Goal: Information Seeking & Learning: Learn about a topic

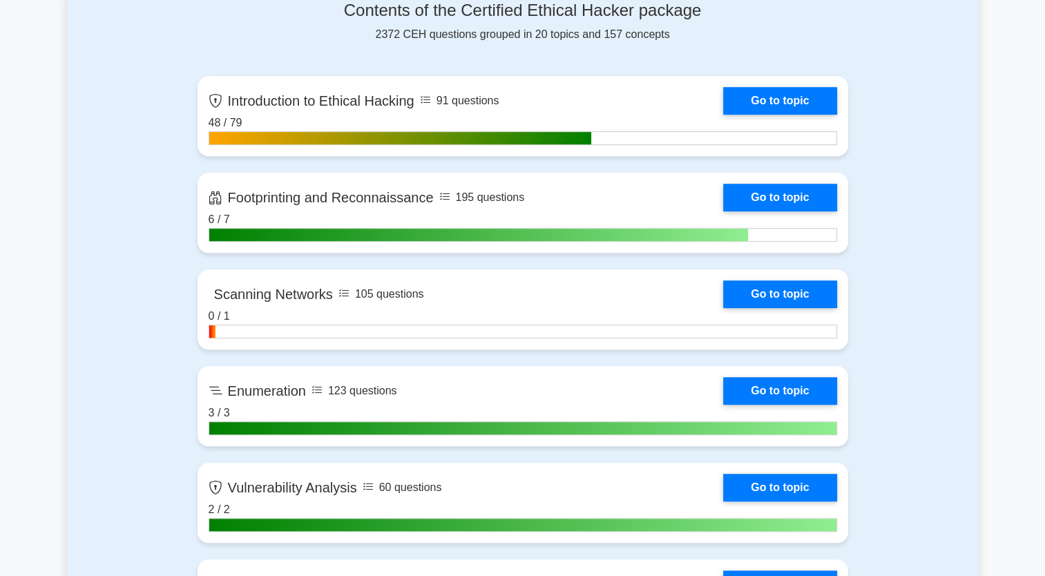
scroll to position [926, 0]
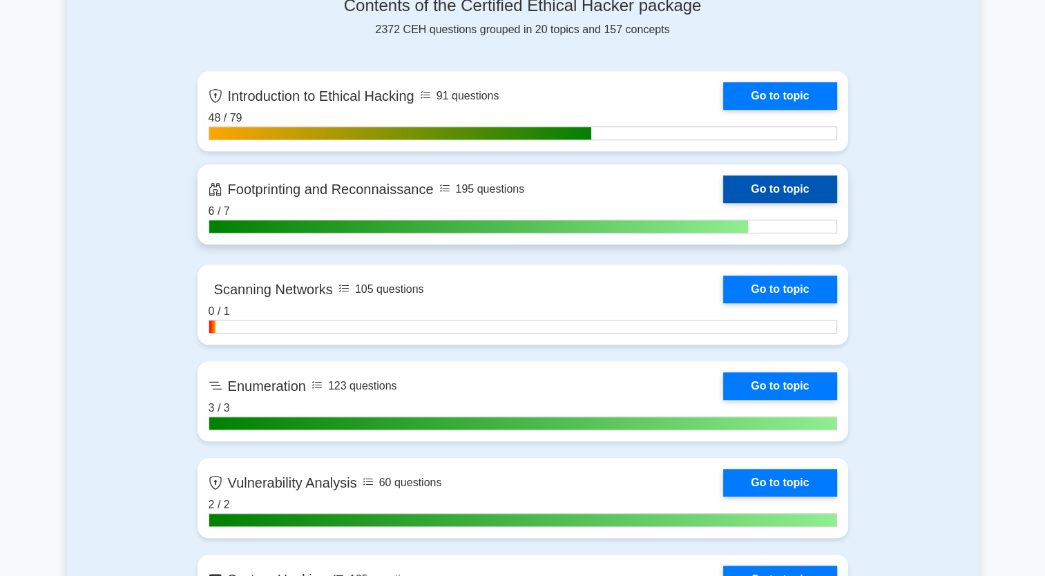
click at [773, 184] on link "Go to topic" at bounding box center [779, 189] width 113 height 28
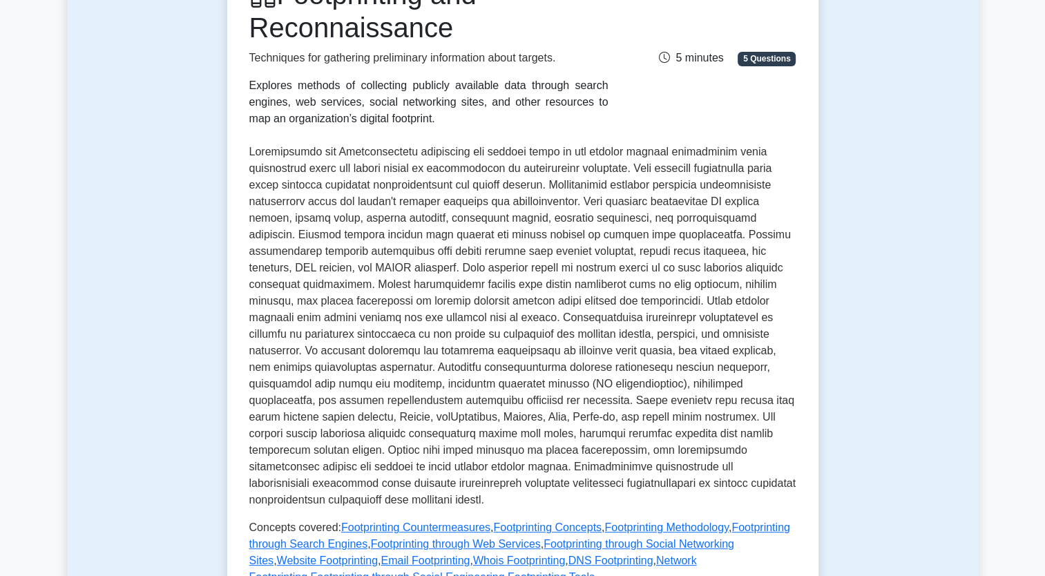
scroll to position [249, 0]
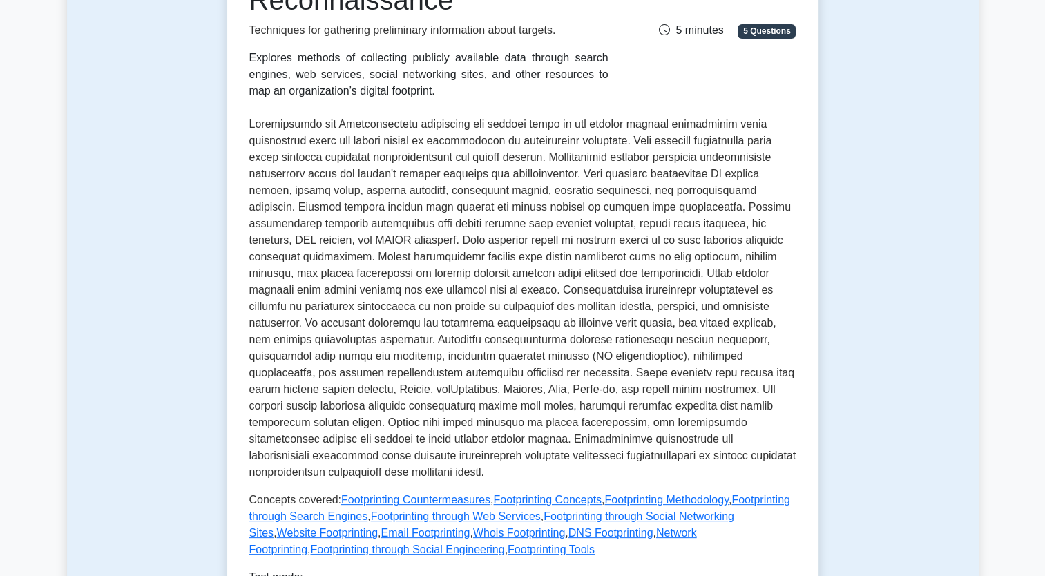
click at [890, 189] on div "Test Flashcards Footprinting and Reconnaissance Techniques for gathering prelim…" at bounding box center [523, 542] width 912 height 1373
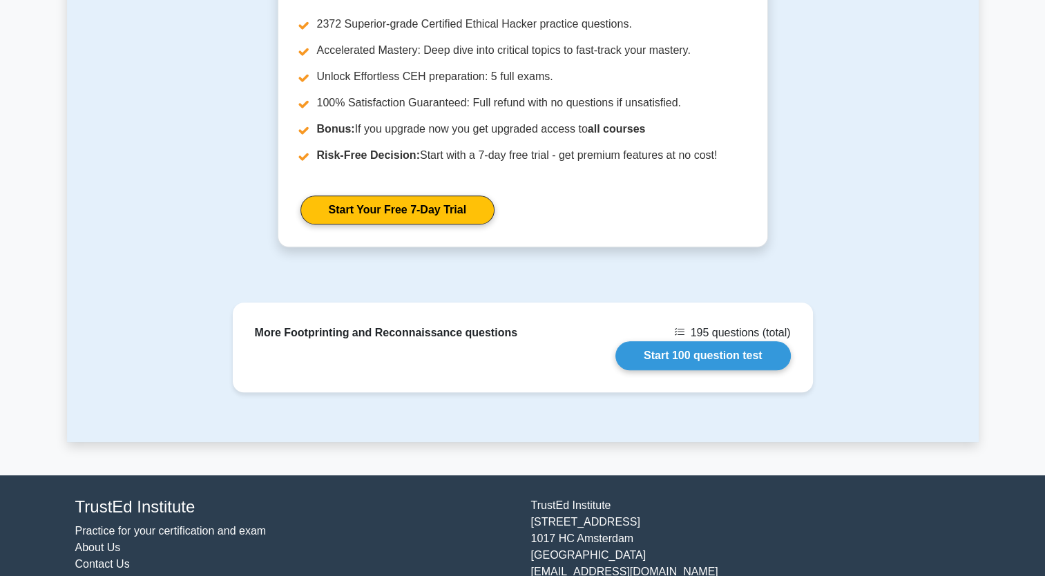
scroll to position [1069, 0]
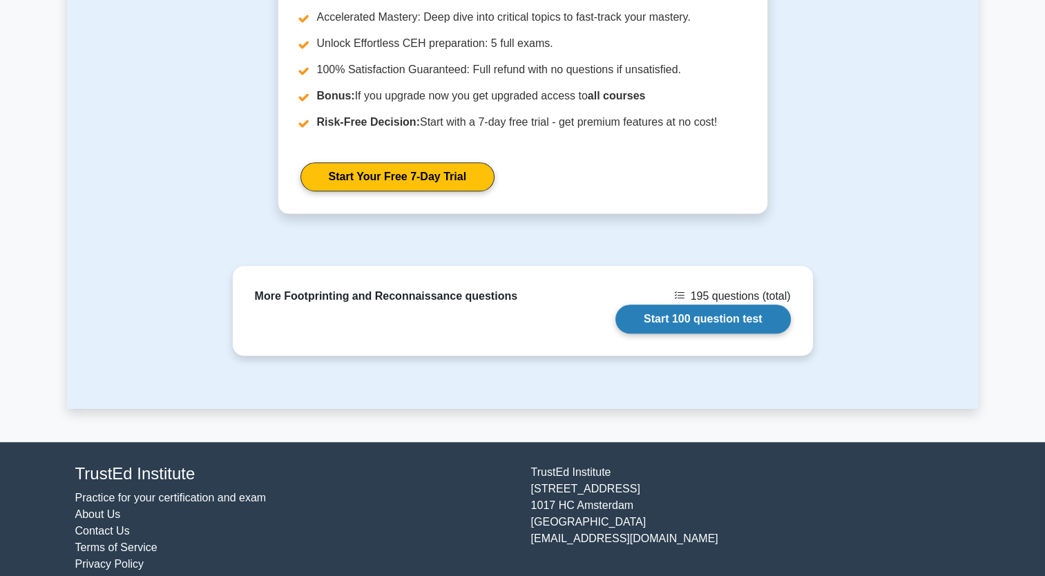
click at [683, 305] on link "Start 100 question test" at bounding box center [703, 319] width 175 height 29
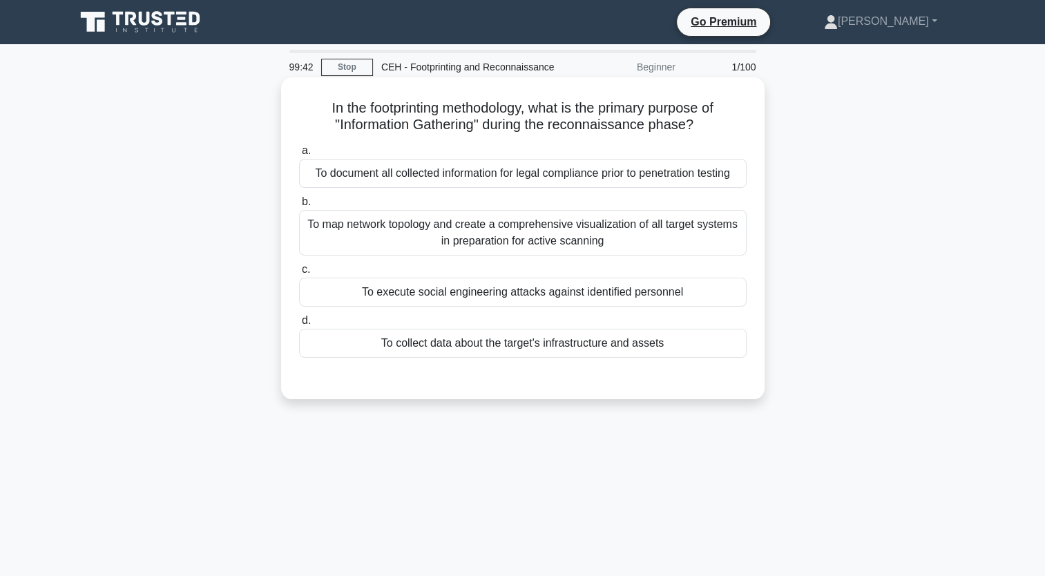
click at [614, 240] on div "To map network topology and create a comprehensive visualization of all target …" at bounding box center [523, 233] width 448 height 46
click at [299, 207] on input "b. To map network topology and create a comprehensive visualization of all targ…" at bounding box center [299, 202] width 0 height 9
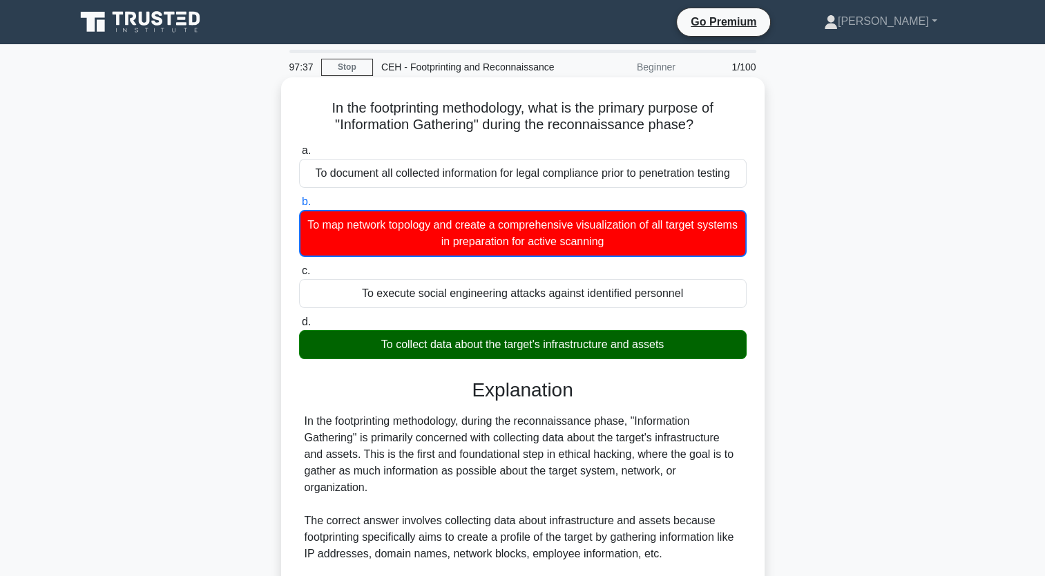
click at [492, 509] on div "In the footprinting methodology, during the reconnaissance phase, "Information …" at bounding box center [523, 579] width 437 height 332
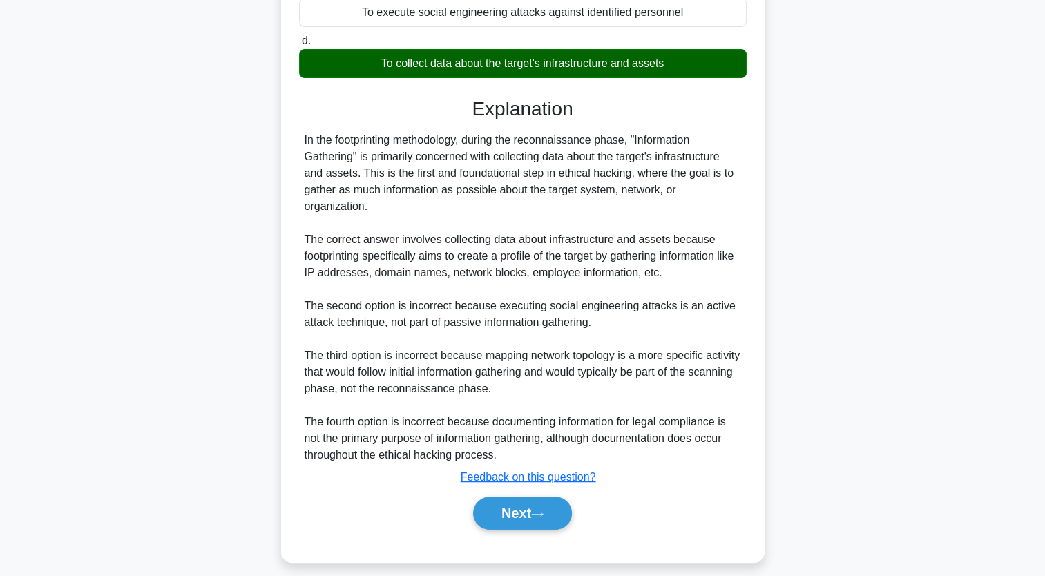
scroll to position [292, 0]
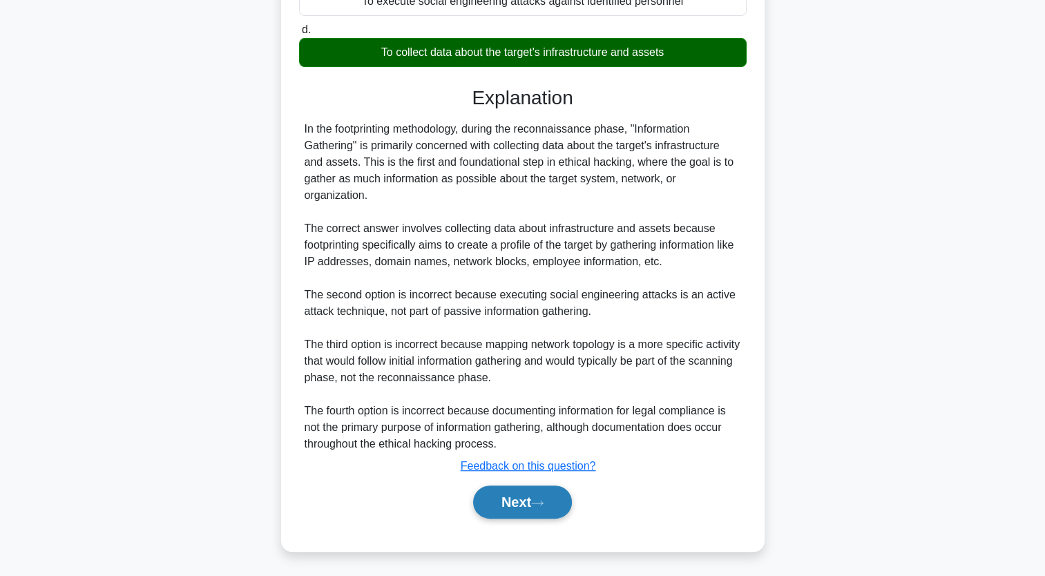
click at [511, 502] on button "Next" at bounding box center [522, 502] width 99 height 33
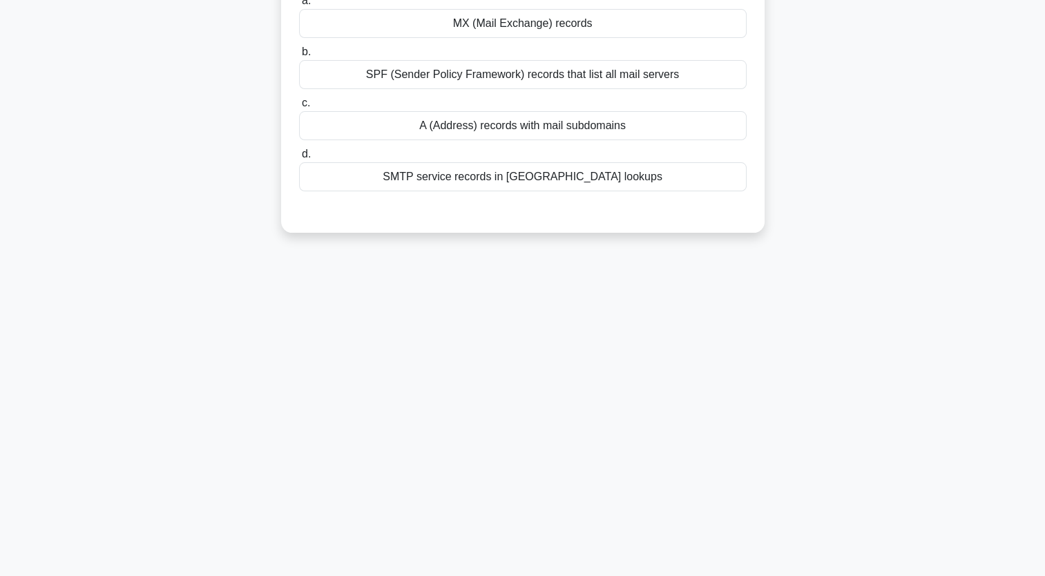
scroll to position [170, 0]
click at [730, 344] on div "96:27 Stop CEH - Footprinting and Reconnaissance Beginner 2/100 During a networ…" at bounding box center [523, 225] width 912 height 691
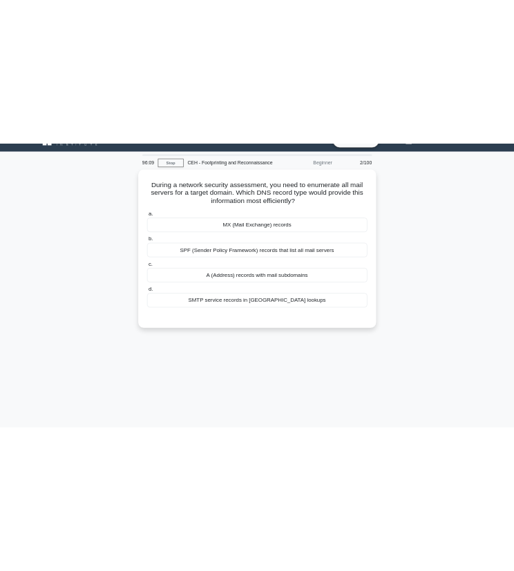
scroll to position [0, 0]
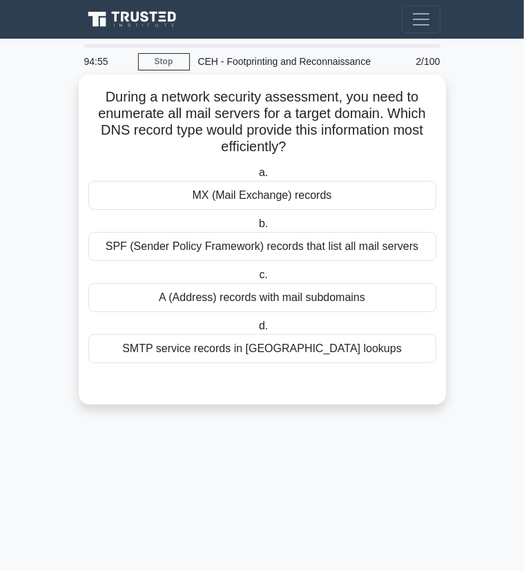
click at [207, 204] on div "MX (Mail Exchange) records" at bounding box center [262, 195] width 348 height 29
click at [256, 178] on input "a. MX (Mail Exchange) records" at bounding box center [256, 173] width 0 height 9
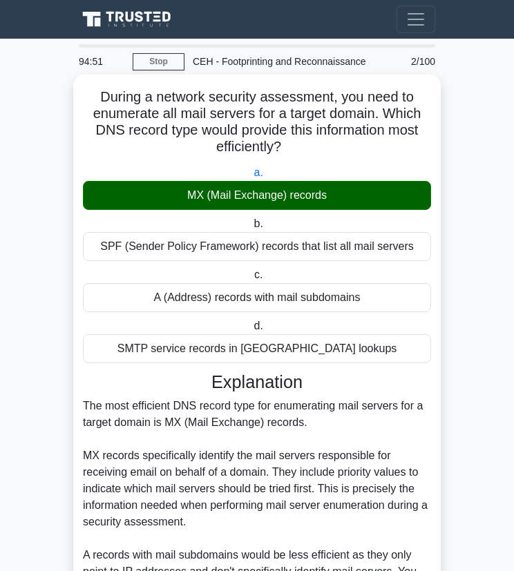
click at [100, 382] on h3 "Explanation" at bounding box center [257, 382] width 332 height 21
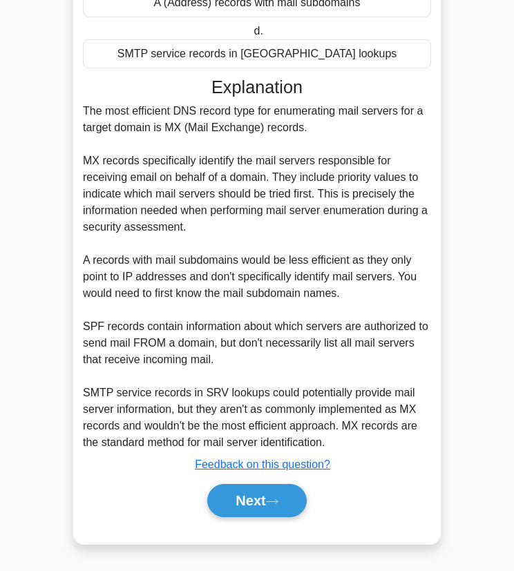
scroll to position [296, 0]
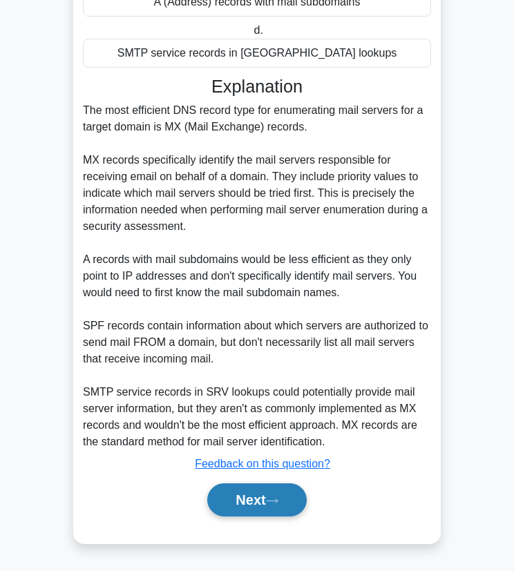
click at [246, 501] on button "Next" at bounding box center [256, 500] width 99 height 33
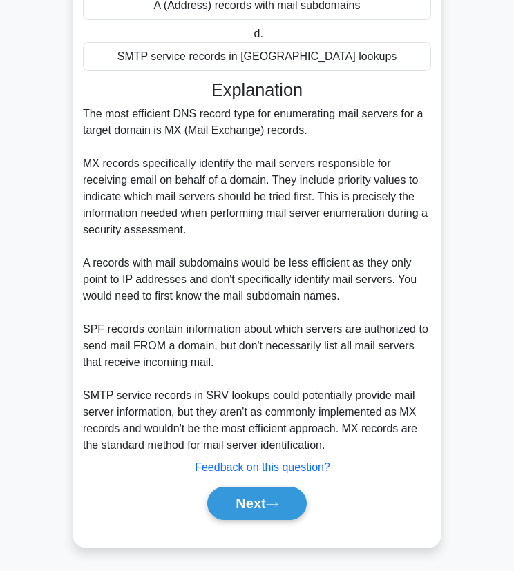
scroll to position [0, 0]
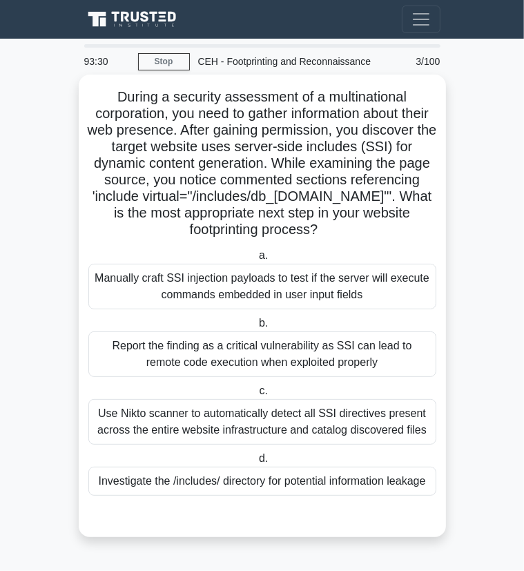
click at [354, 120] on h5 "During a security assessment of a multinational corporation, you need to gather…" at bounding box center [262, 163] width 351 height 151
click at [327, 484] on div "Investigate the /includes/ directory for potential information leakage" at bounding box center [262, 481] width 348 height 29
click at [256, 464] on input "d. Investigate the /includes/ directory for potential information leakage" at bounding box center [256, 459] width 0 height 9
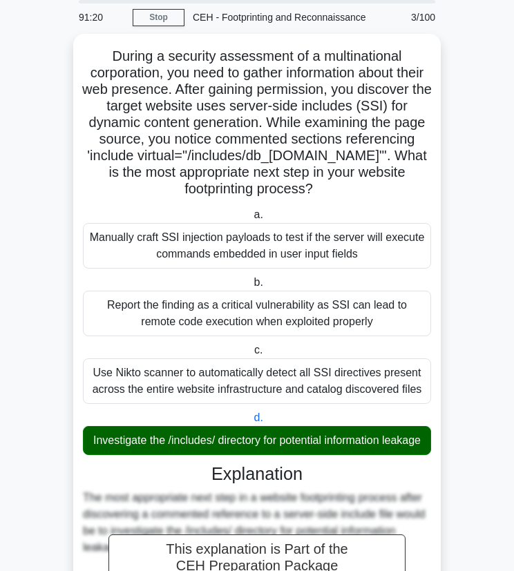
scroll to position [43, 0]
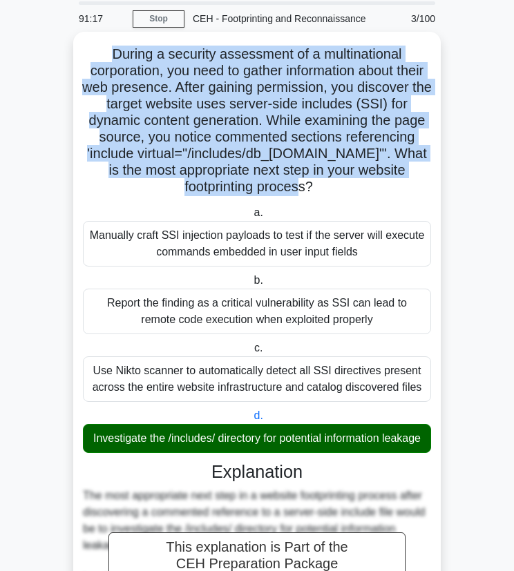
drag, startPoint x: 110, startPoint y: 50, endPoint x: 326, endPoint y: 184, distance: 254.4
click at [326, 184] on h5 "During a security assessment of a multinational corporation, you need to gather…" at bounding box center [257, 121] width 351 height 151
copy h5 "During a security assessment of a multinational corporation, you need to gather…"
click at [104, 55] on h5 "During a security assessment of a multinational corporation, you need to gather…" at bounding box center [257, 121] width 351 height 151
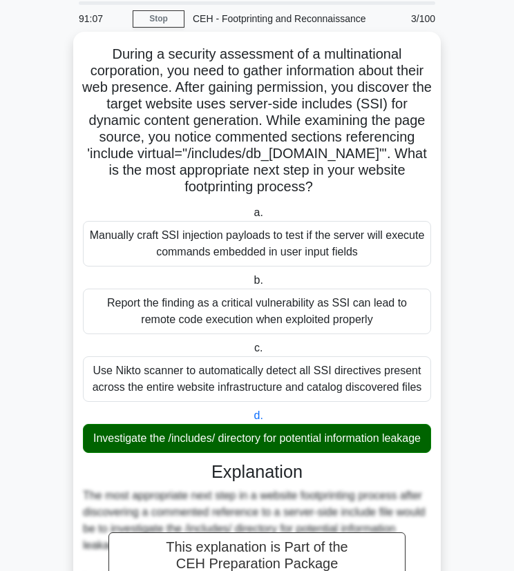
drag, startPoint x: 104, startPoint y: 55, endPoint x: 335, endPoint y: 458, distance: 465.1
click at [335, 458] on div "During a security assessment of a multinational corporation, you need to gather…" at bounding box center [257, 538] width 356 height 1003
copy div "During a security assessment of a multinational corporation, you need to gather…"
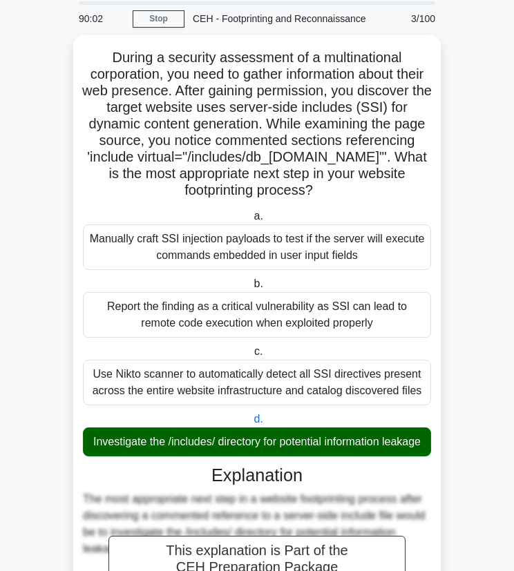
click at [468, 397] on main "90:02 Stop CEH - Footprinting and Reconnaissance Beginner 3/100 During a securi…" at bounding box center [257, 535] width 514 height 1078
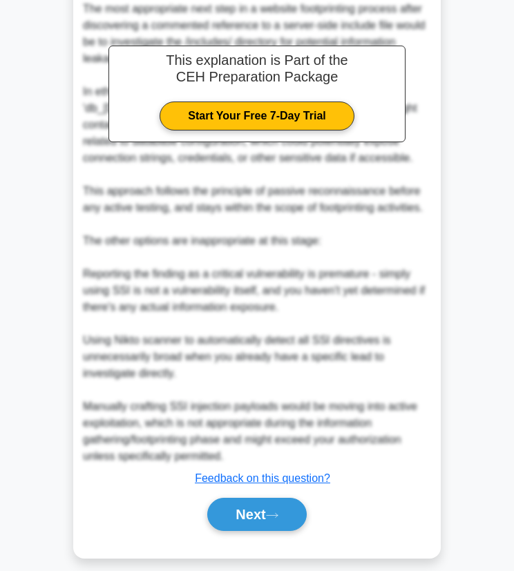
scroll to position [561, 0]
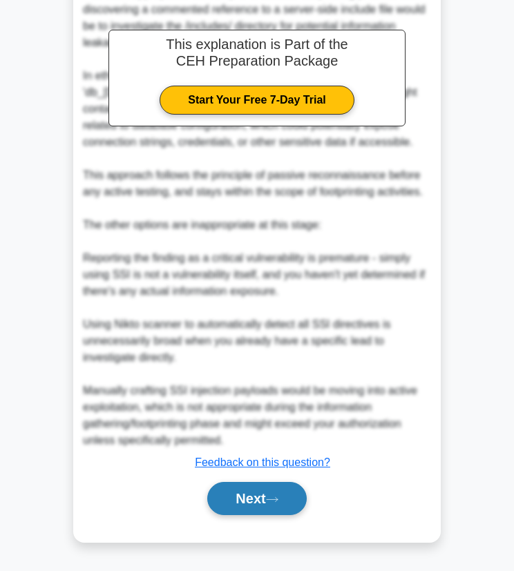
click at [285, 505] on button "Next" at bounding box center [256, 498] width 99 height 33
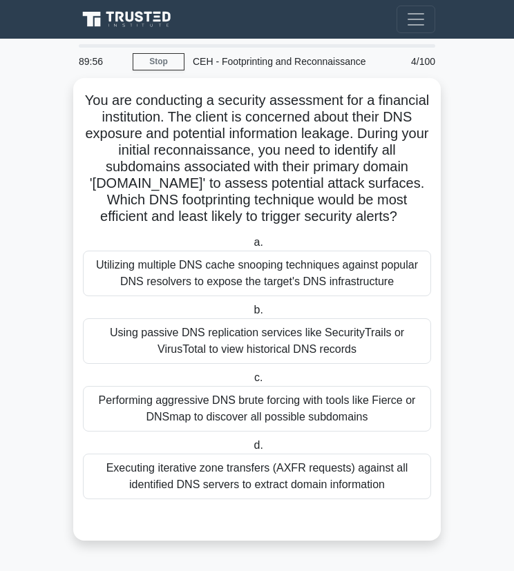
scroll to position [0, 0]
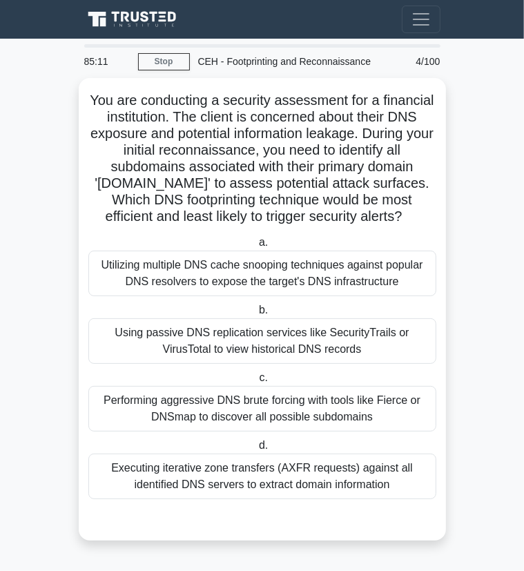
click at [491, 356] on main "85:11 Stop CEH - Footprinting and Reconnaissance Beginner 4/100 You are conduct…" at bounding box center [262, 305] width 524 height 533
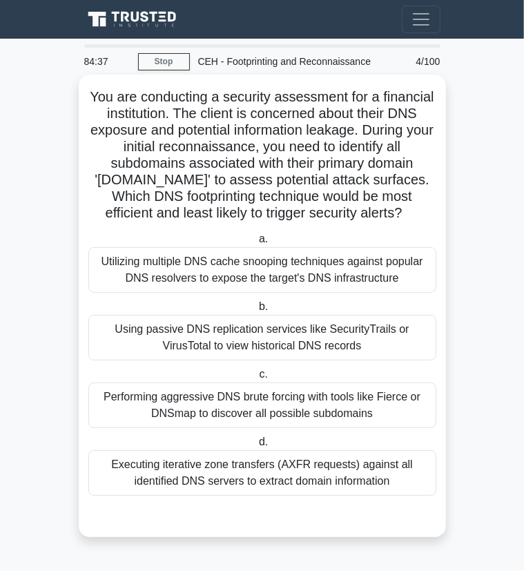
drag, startPoint x: 91, startPoint y: 93, endPoint x: 411, endPoint y: 488, distance: 507.9
click at [411, 488] on div "You are conducting a security assessment for a financial institution. The clien…" at bounding box center [262, 306] width 356 height 452
drag, startPoint x: 411, startPoint y: 488, endPoint x: 367, endPoint y: 499, distance: 45.6
click at [367, 499] on div "a. Utilizing multiple DNS cache snooping techniques against popular DNS resolve…" at bounding box center [262, 371] width 351 height 287
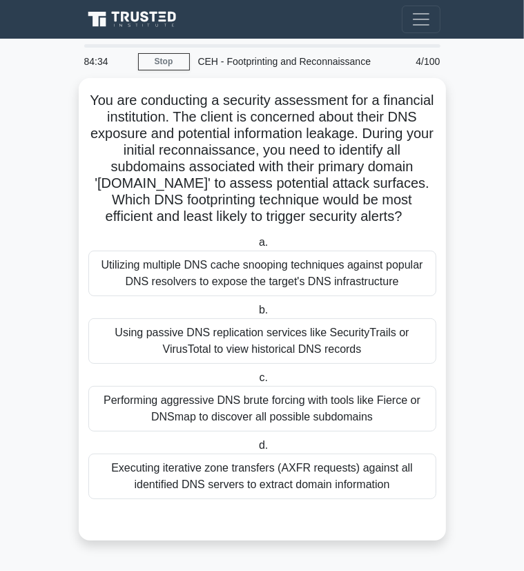
click at [454, 415] on main "84:34 Stop CEH - Footprinting and Reconnaissance Beginner 4/100 You are conduct…" at bounding box center [262, 305] width 524 height 533
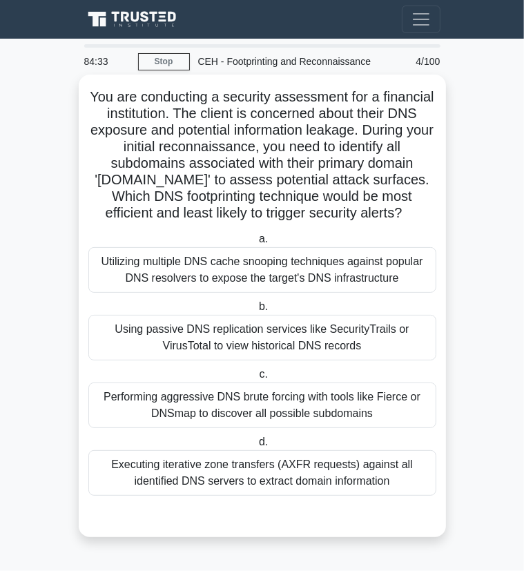
click at [327, 477] on div "Executing iterative zone transfers (AXFR requests) against all identified DNS s…" at bounding box center [262, 473] width 348 height 46
click at [256, 447] on input "d. Executing iterative zone transfers (AXFR requests) against all identified DN…" at bounding box center [256, 442] width 0 height 9
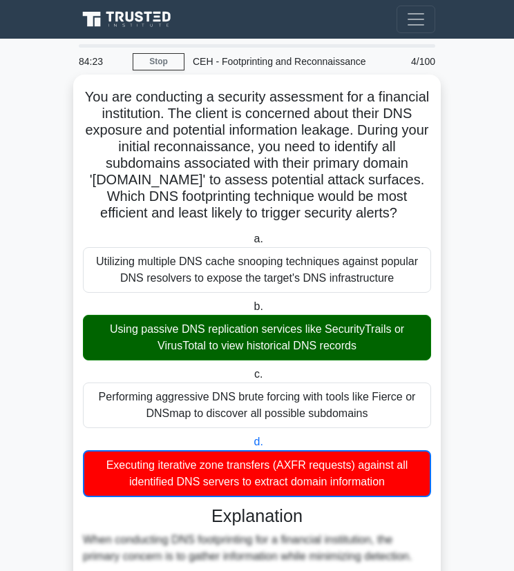
drag, startPoint x: 82, startPoint y: 95, endPoint x: 417, endPoint y: 484, distance: 512.9
click at [417, 484] on div "You are conducting a security assessment for a financial institution. The clien…" at bounding box center [257, 582] width 356 height 1005
copy div "You are conducting a security assessment for a financial institution. The clien…"
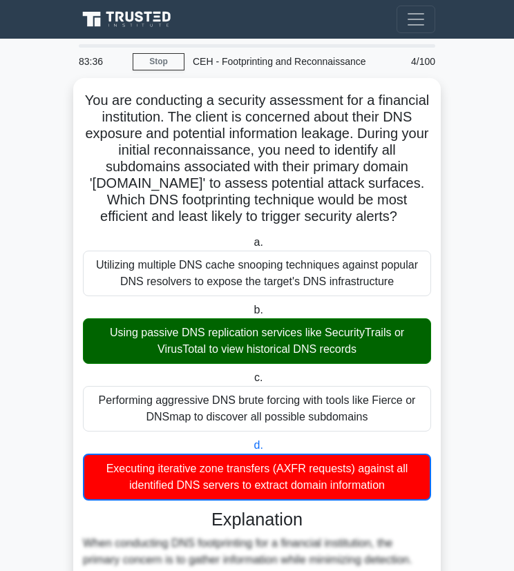
click at [469, 415] on main "83:36 Stop CEH - Footprinting and Reconnaissance Beginner 4/100 You are conduct…" at bounding box center [257, 579] width 514 height 1080
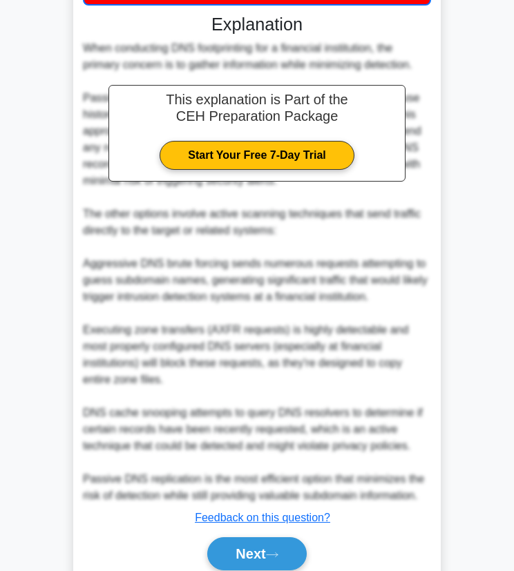
scroll to position [529, 0]
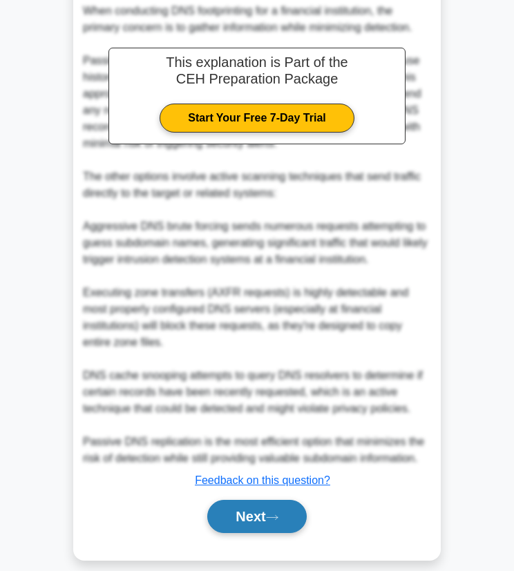
click at [249, 500] on button "Next" at bounding box center [256, 516] width 99 height 33
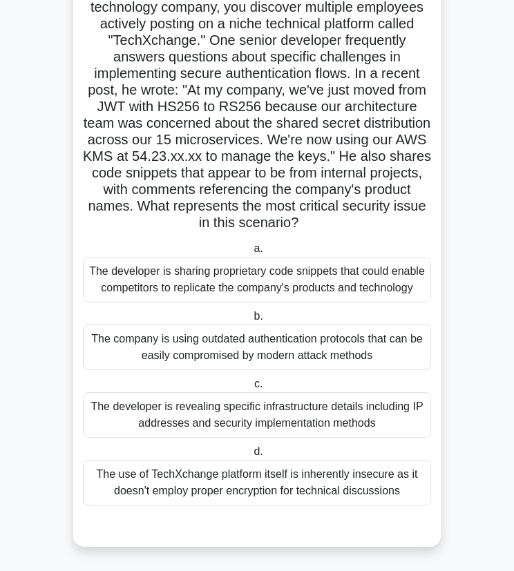
scroll to position [0, 0]
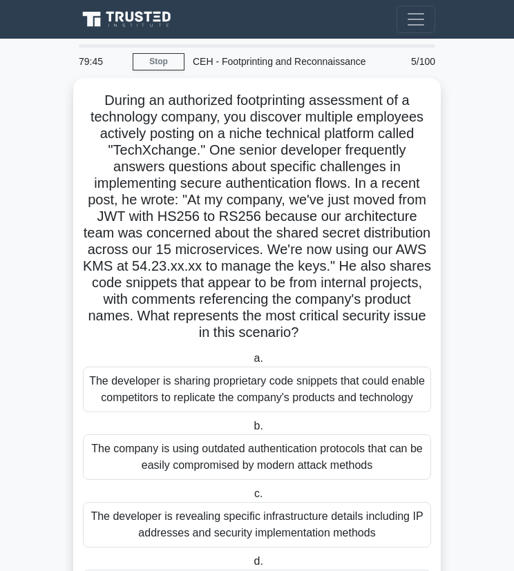
click at [481, 293] on main "79:45 Stop CEH - Footprinting and Reconnaissance Beginner 5/100 .spinner_0XTQ{t…" at bounding box center [257, 360] width 514 height 643
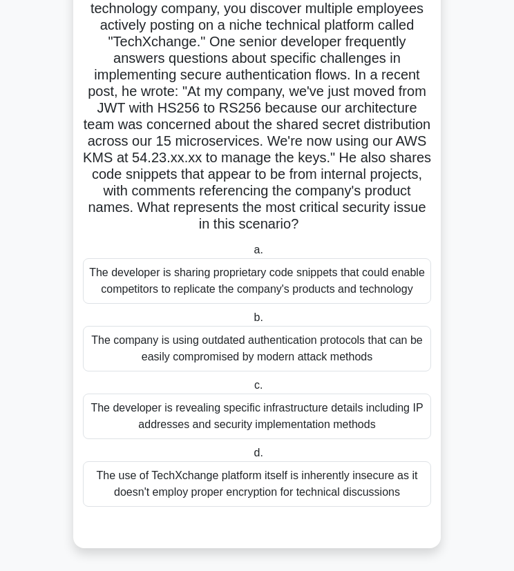
scroll to position [110, 0]
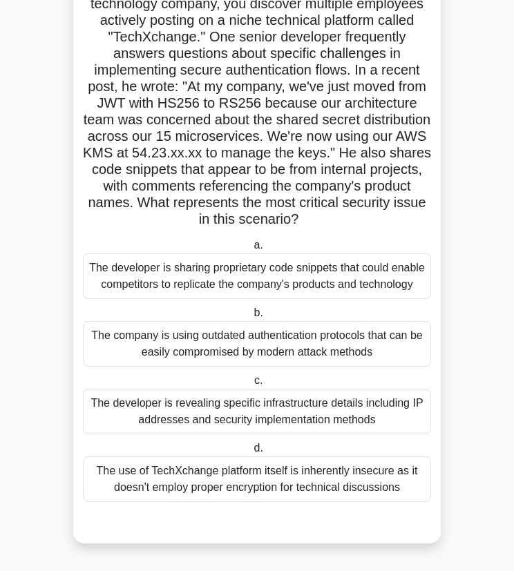
click at [345, 415] on div "The developer is revealing specific infrastructure details including IP address…" at bounding box center [257, 412] width 348 height 46
click at [251, 386] on input "c. The developer is revealing specific infrastructure details including IP addr…" at bounding box center [251, 381] width 0 height 9
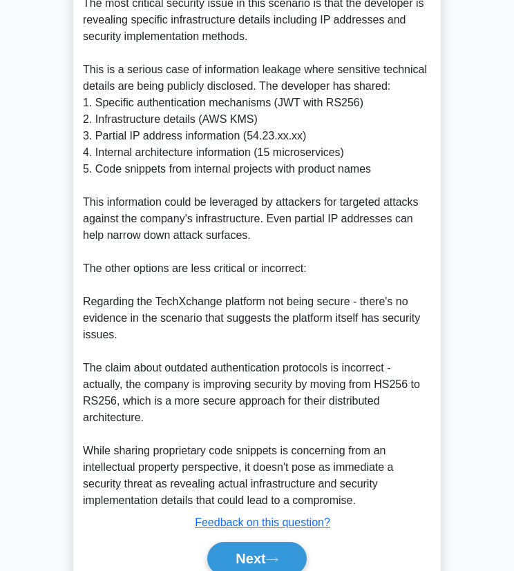
scroll to position [710, 0]
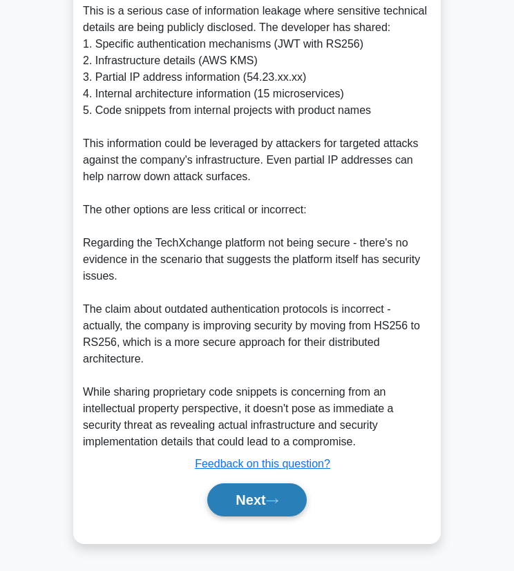
click at [264, 503] on button "Next" at bounding box center [256, 500] width 99 height 33
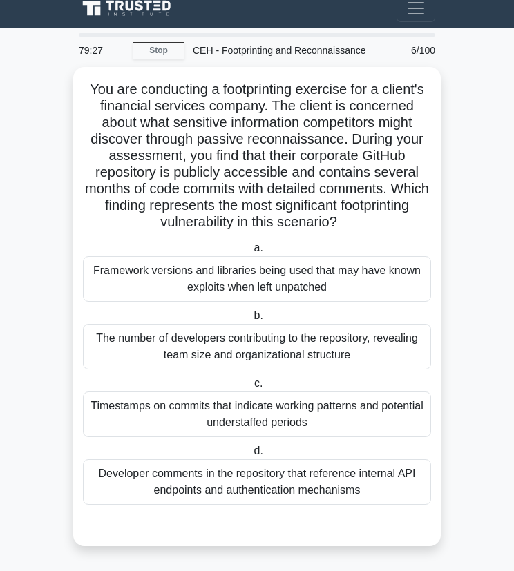
scroll to position [10, 0]
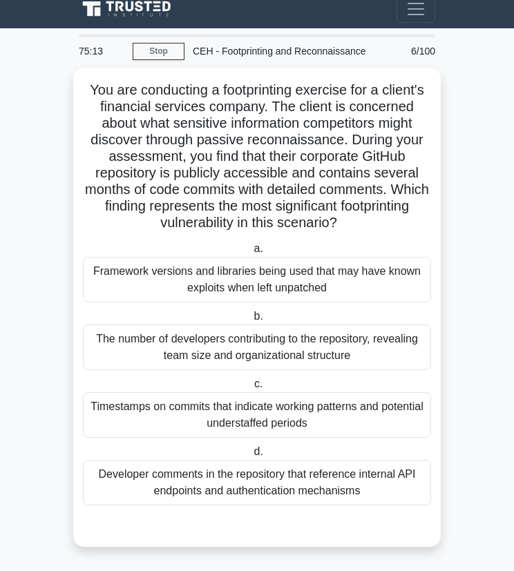
click at [483, 217] on main "75:13 Stop CEH - Footprinting and Reconnaissance Beginner 6/100 You are conduct…" at bounding box center [257, 300] width 514 height 544
click at [486, 236] on main "75:06 Stop CEH - Footprinting and Reconnaissance Beginner 6/100 You are conduct…" at bounding box center [257, 300] width 514 height 544
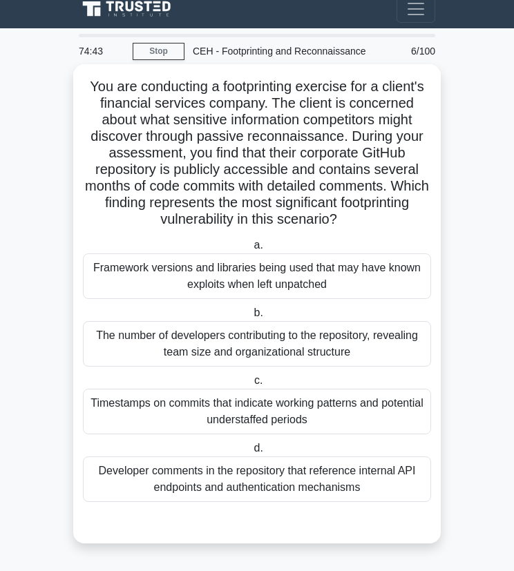
click at [268, 475] on div "Developer comments in the repository that reference internal API endpoints and …" at bounding box center [257, 480] width 348 height 46
click at [251, 453] on input "d. Developer comments in the repository that reference internal API endpoints a…" at bounding box center [251, 448] width 0 height 9
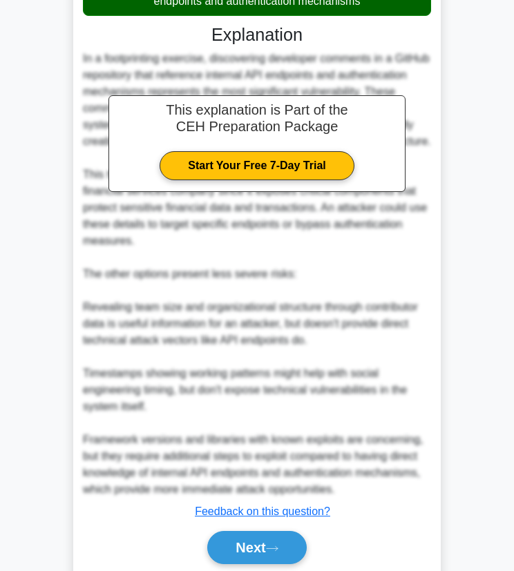
scroll to position [544, 0]
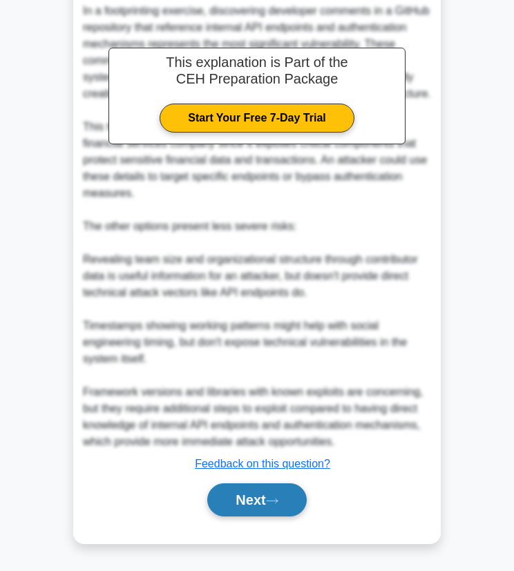
click at [251, 509] on button "Next" at bounding box center [256, 500] width 99 height 33
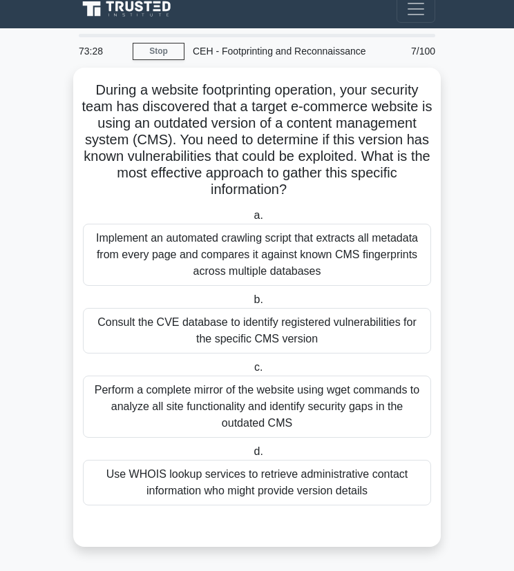
scroll to position [0, 0]
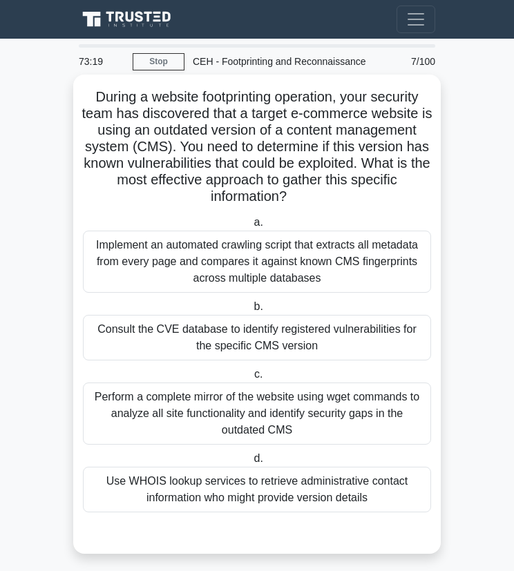
click at [235, 336] on div "Consult the CVE database to identify registered vulnerabilities for the specifi…" at bounding box center [257, 338] width 348 height 46
click at [251, 312] on input "b. Consult the CVE database to identify registered vulnerabilities for the spec…" at bounding box center [251, 307] width 0 height 9
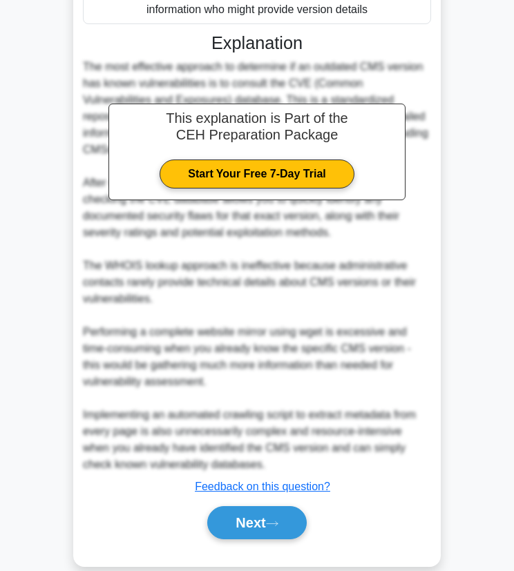
scroll to position [511, 0]
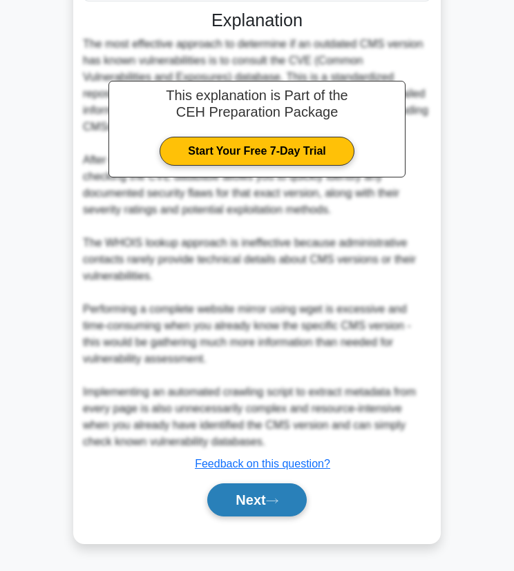
click at [257, 504] on button "Next" at bounding box center [256, 500] width 99 height 33
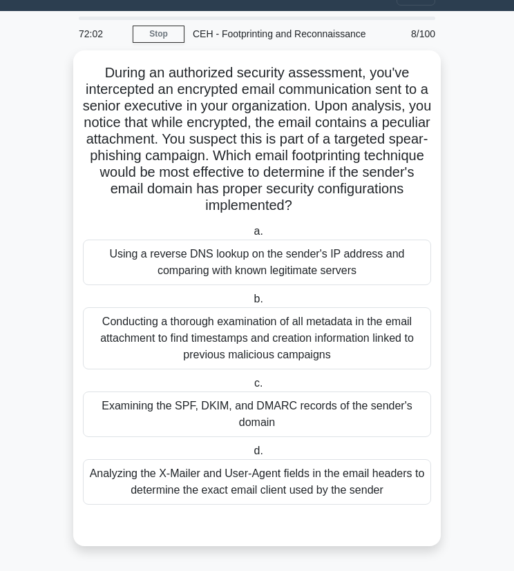
scroll to position [27, 0]
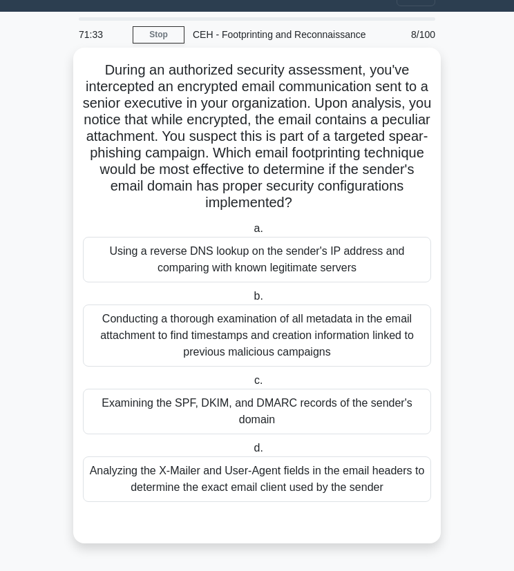
drag, startPoint x: 103, startPoint y: 71, endPoint x: 400, endPoint y: 504, distance: 525.3
click at [400, 504] on div "During an authorized security assessment, you've intercepted an encrypted email…" at bounding box center [257, 295] width 356 height 485
copy div "During an authorized security assessment, you've intercepted an encrypted email…"
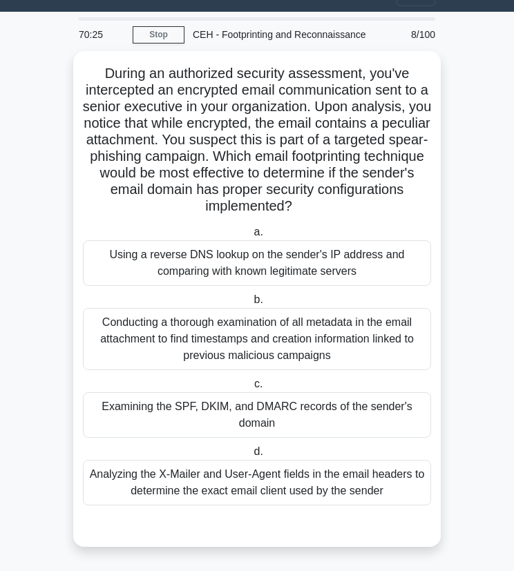
click at [476, 325] on main "70:25 Stop CEH - Footprinting and Reconnaissance Beginner 8/100 During an autho…" at bounding box center [257, 292] width 514 height 560
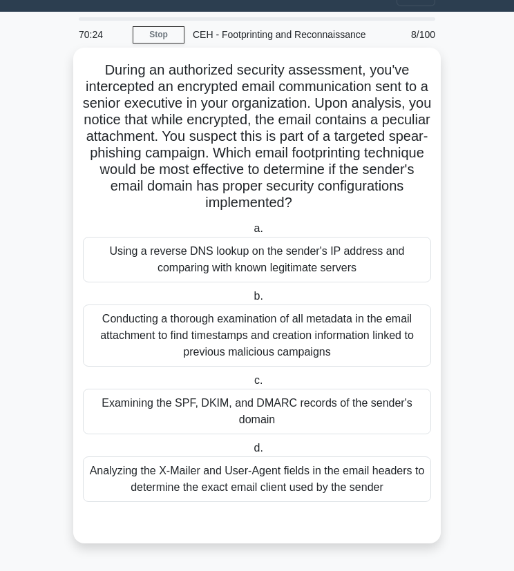
click at [298, 408] on div "Examining the SPF, DKIM, and DMARC records of the sender's domain" at bounding box center [257, 412] width 348 height 46
click at [251, 386] on input "c. Examining the SPF, DKIM, and DMARC records of the sender's domain" at bounding box center [251, 381] width 0 height 9
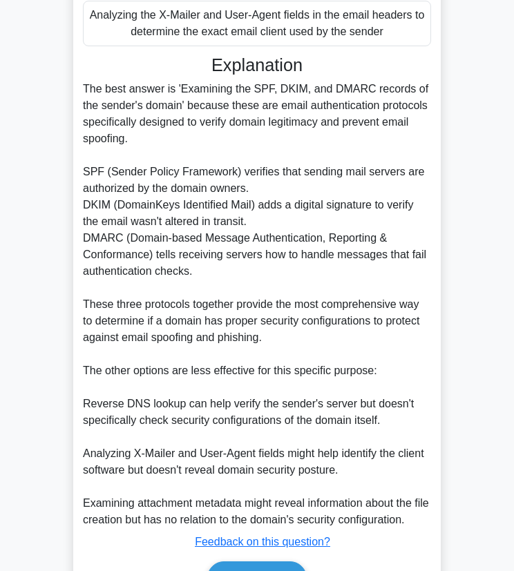
scroll to position [561, 0]
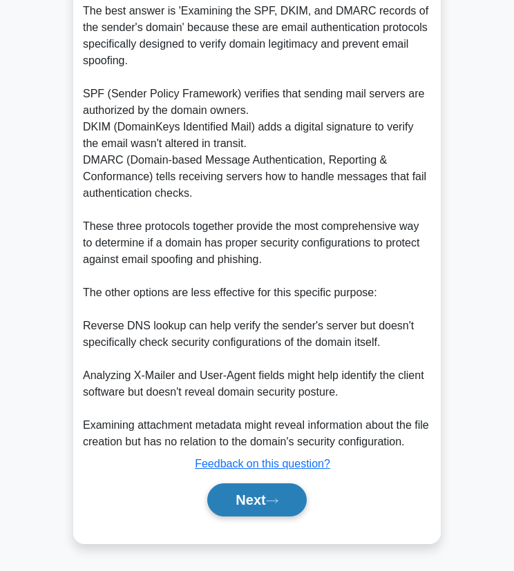
click at [251, 500] on button "Next" at bounding box center [256, 500] width 99 height 33
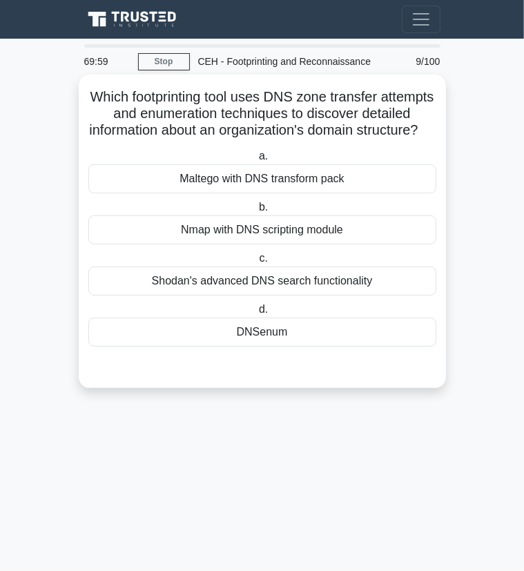
click at [226, 193] on div "Maltego with DNS transform pack" at bounding box center [262, 178] width 348 height 29
click at [256, 161] on input "a. Maltego with DNS transform pack" at bounding box center [256, 156] width 0 height 9
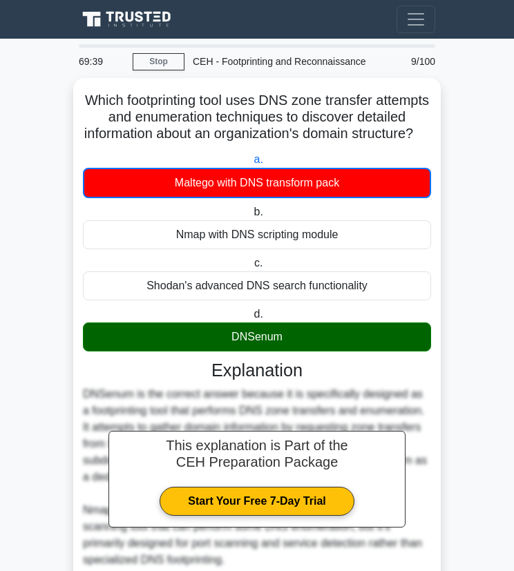
scroll to position [280, 0]
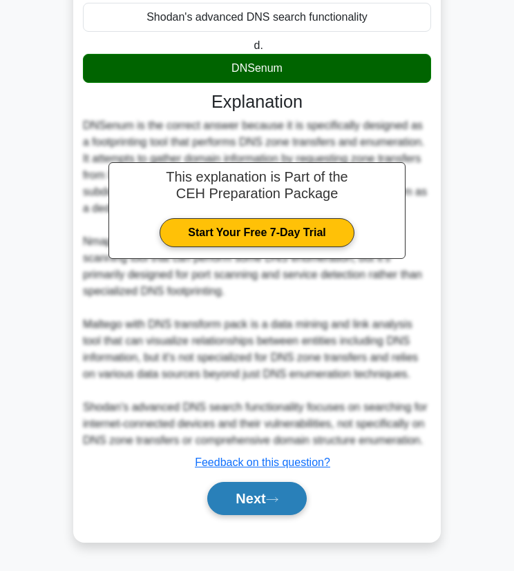
click at [263, 502] on button "Next" at bounding box center [256, 498] width 99 height 33
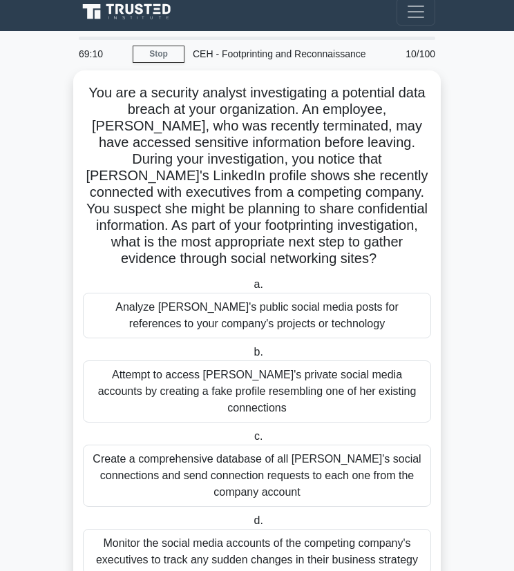
scroll to position [44, 0]
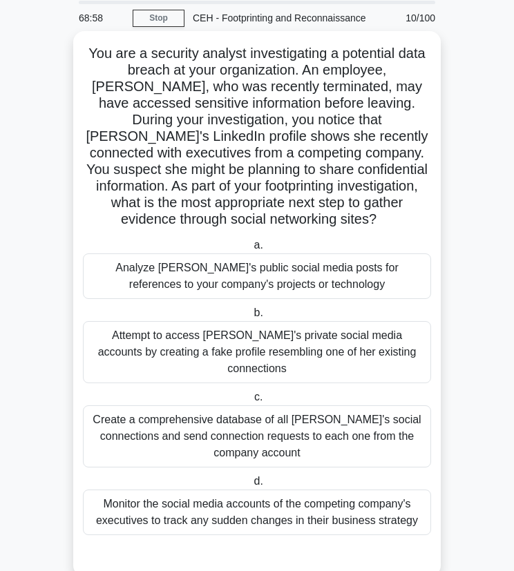
click at [370, 490] on div "Monitor the social media accounts of the competing company's executives to trac…" at bounding box center [257, 513] width 348 height 46
click at [251, 486] on input "d. Monitor the social media accounts of the competing company's executives to t…" at bounding box center [251, 481] width 0 height 9
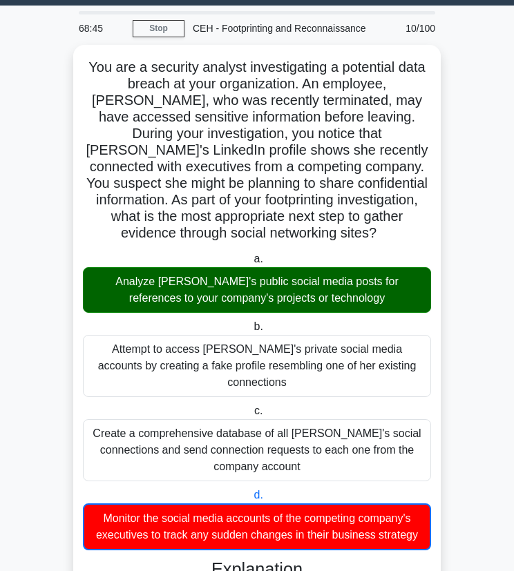
scroll to position [0, 0]
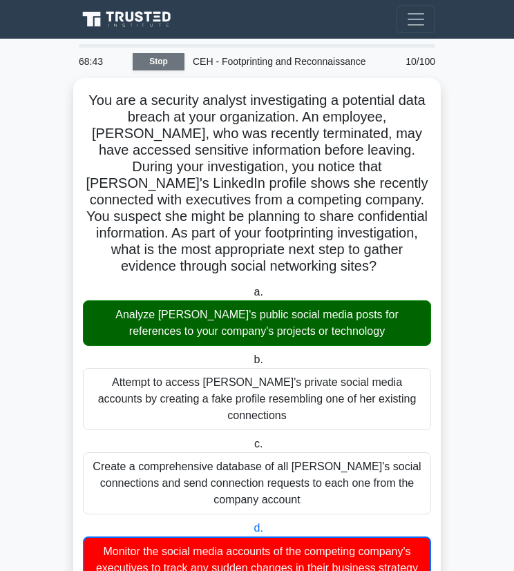
click at [174, 63] on link "Stop" at bounding box center [159, 61] width 52 height 17
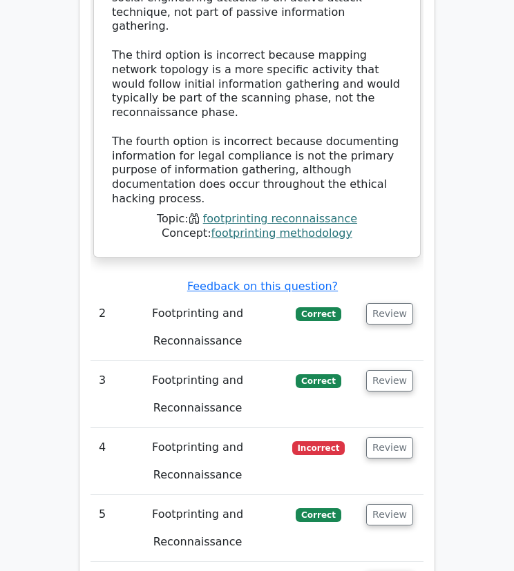
scroll to position [2144, 0]
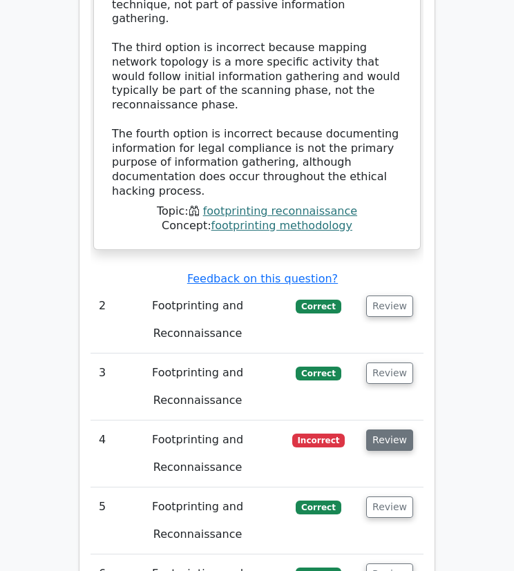
click at [381, 430] on button "Review" at bounding box center [389, 440] width 47 height 21
click at [393, 430] on button "Review" at bounding box center [389, 440] width 47 height 21
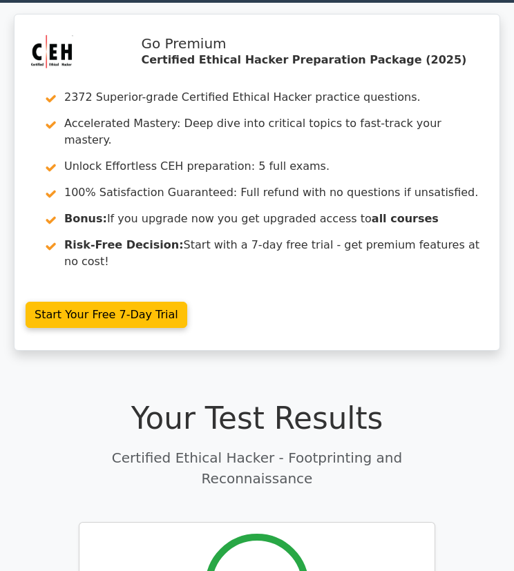
scroll to position [0, 0]
